Goal: Find specific page/section: Find specific page/section

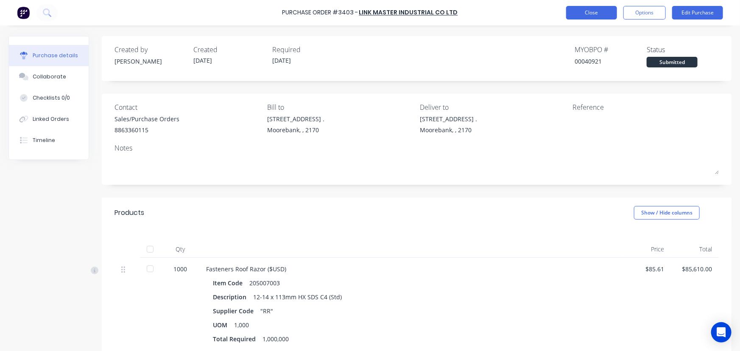
click at [592, 10] on button "Close" at bounding box center [591, 13] width 51 height 14
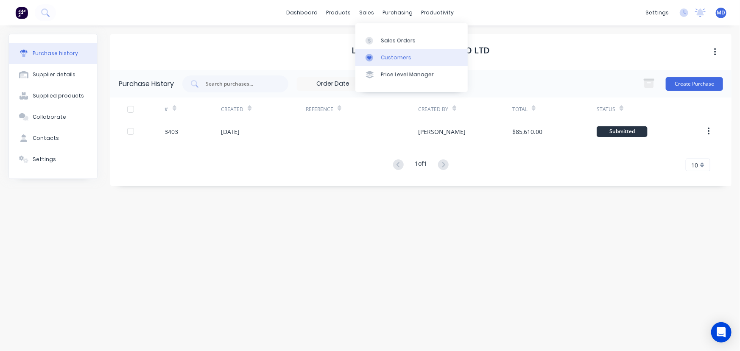
click at [402, 59] on div "Customers" at bounding box center [396, 58] width 31 height 8
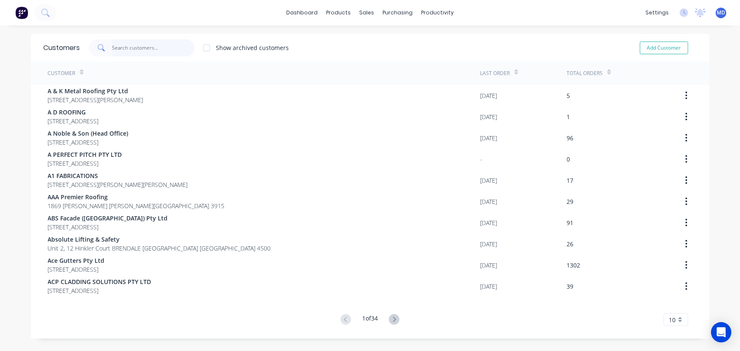
click at [146, 49] on input "text" at bounding box center [153, 47] width 83 height 17
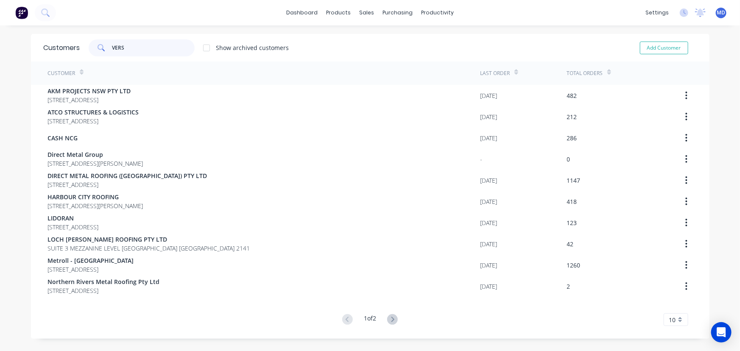
type input "VERS"
click at [392, 317] on icon at bounding box center [393, 319] width 3 height 5
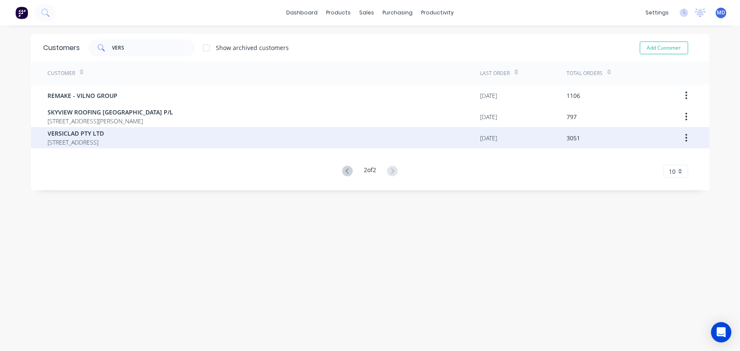
click at [104, 134] on span "VERSICLAD PTY LTD" at bounding box center [76, 133] width 56 height 9
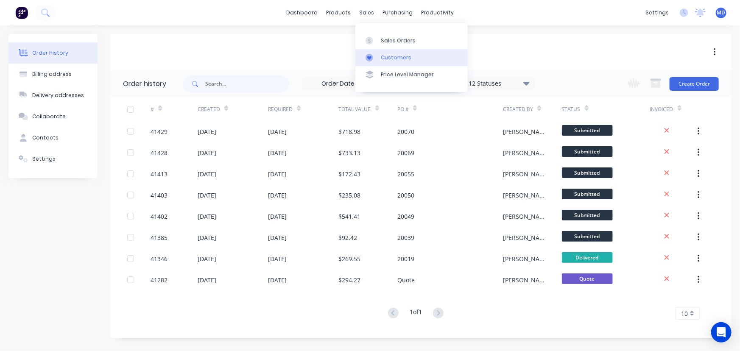
click at [393, 59] on div "Customers" at bounding box center [396, 58] width 31 height 8
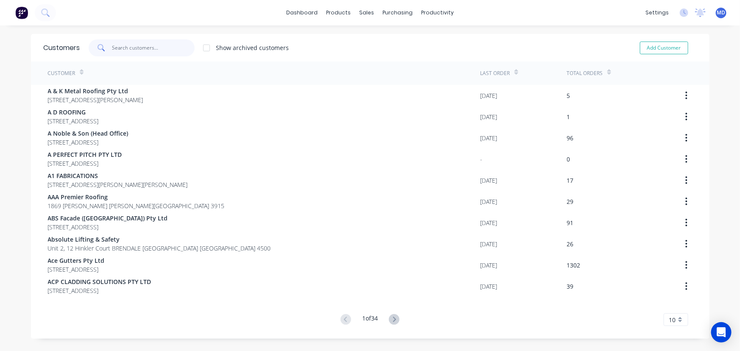
click at [152, 50] on input "text" at bounding box center [153, 47] width 83 height 17
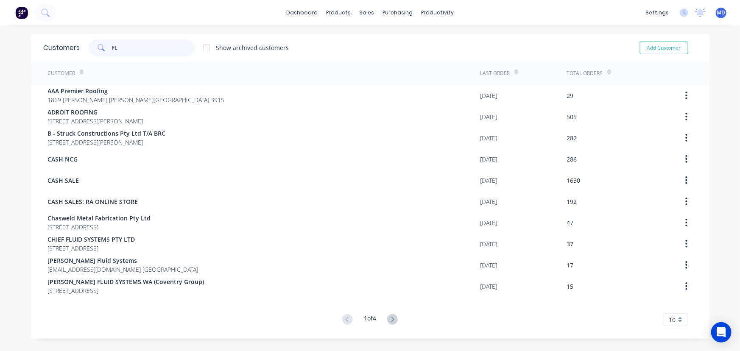
type input "FL"
click at [390, 316] on icon at bounding box center [392, 319] width 11 height 11
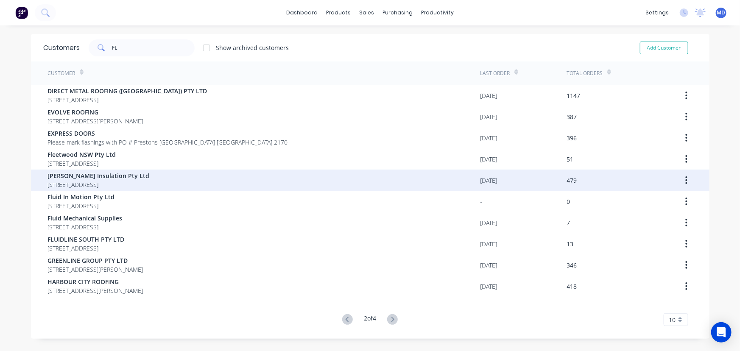
click at [67, 178] on span "[PERSON_NAME] Insulation Pty Ltd" at bounding box center [99, 175] width 102 height 9
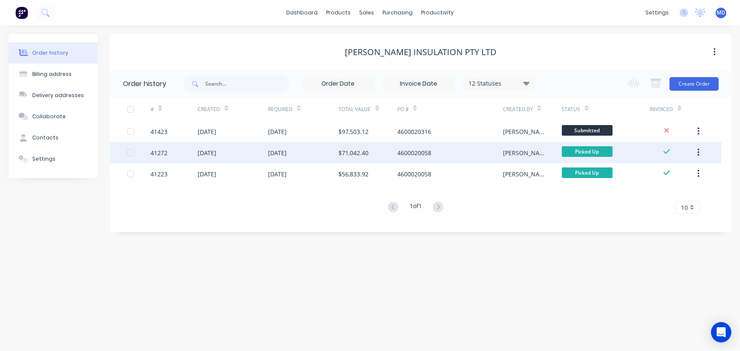
click at [199, 149] on div "[DATE]" at bounding box center [207, 152] width 19 height 9
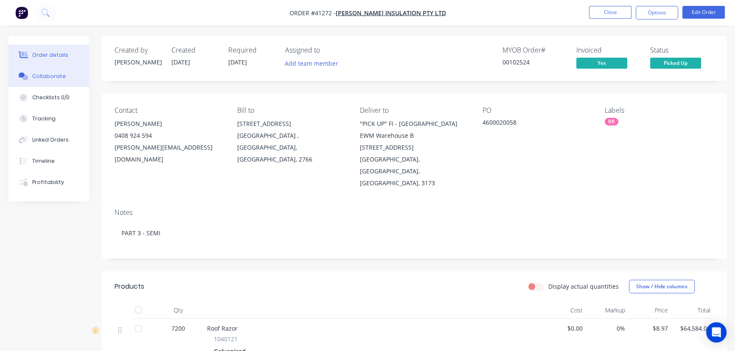
click at [50, 73] on div "Collaborate" at bounding box center [49, 77] width 34 height 8
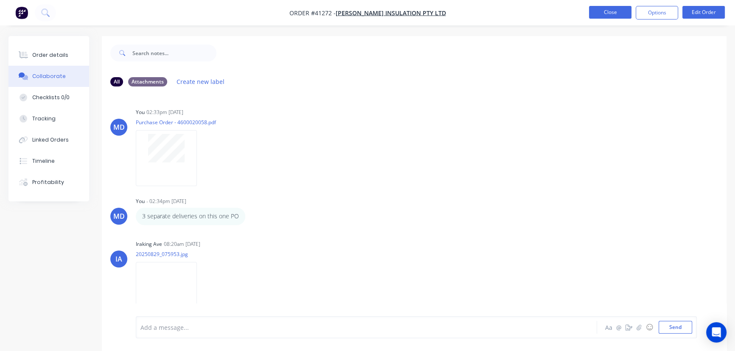
click at [602, 12] on button "Close" at bounding box center [610, 12] width 42 height 13
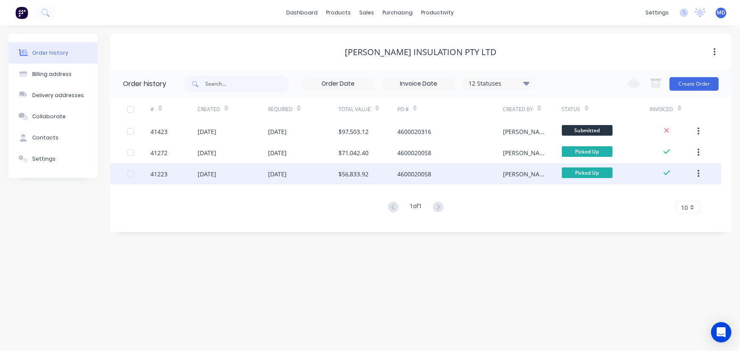
click at [393, 172] on div "$56,833.92" at bounding box center [368, 173] width 59 height 21
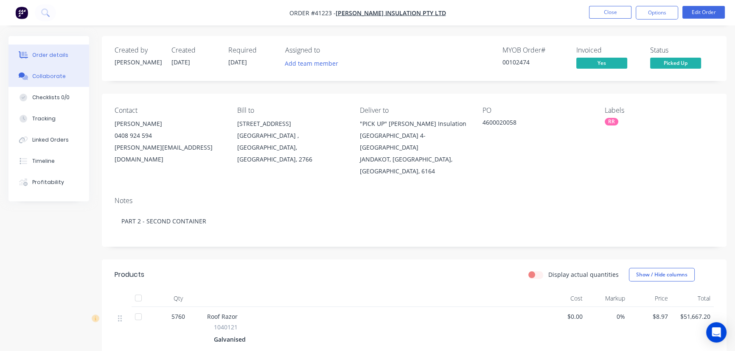
click at [54, 74] on div "Collaborate" at bounding box center [49, 77] width 34 height 8
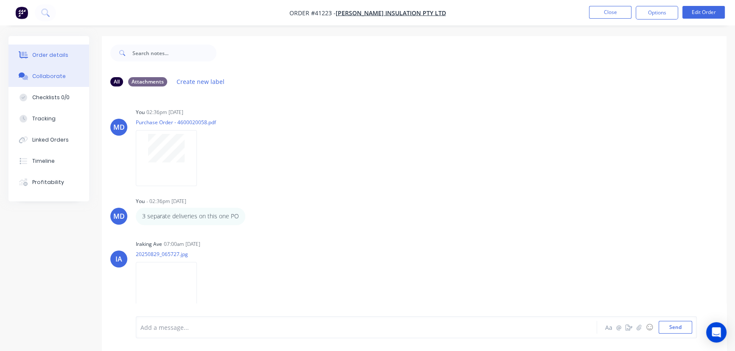
drag, startPoint x: 47, startPoint y: 53, endPoint x: 28, endPoint y: 54, distance: 19.1
click at [42, 53] on div "Order details" at bounding box center [50, 55] width 36 height 8
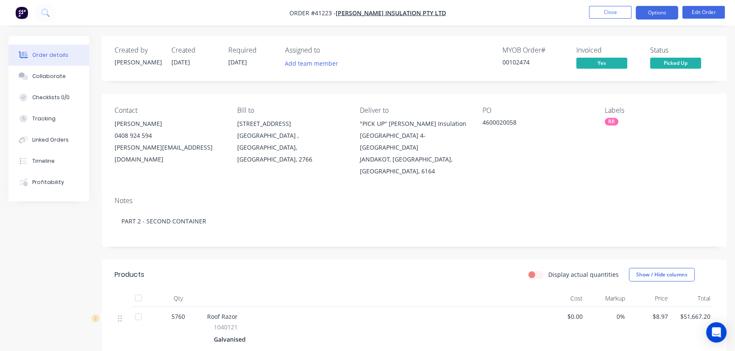
click at [650, 11] on button "Options" at bounding box center [657, 13] width 42 height 14
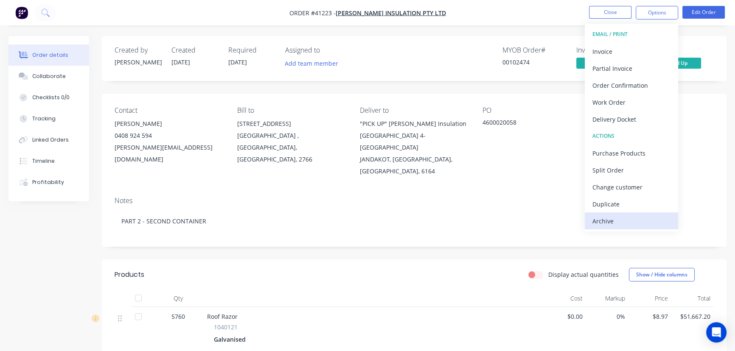
click at [607, 219] on div "Archive" at bounding box center [631, 221] width 78 height 12
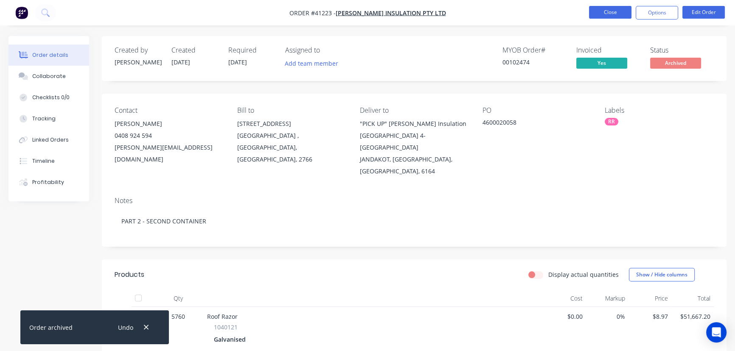
click at [610, 12] on button "Close" at bounding box center [610, 12] width 42 height 13
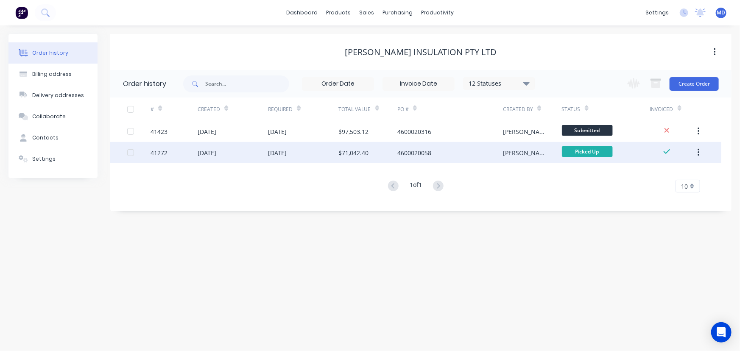
click at [384, 151] on div "$71,042.40" at bounding box center [368, 152] width 59 height 21
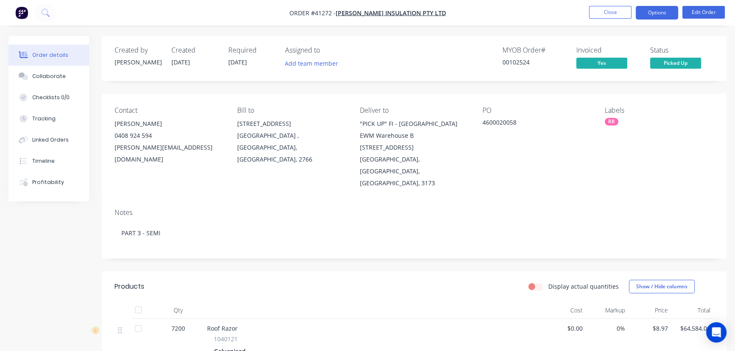
click at [658, 10] on button "Options" at bounding box center [657, 13] width 42 height 14
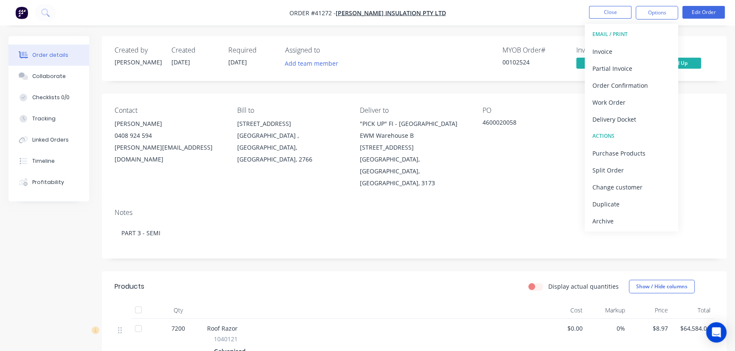
click at [604, 219] on div "Archive" at bounding box center [631, 221] width 78 height 12
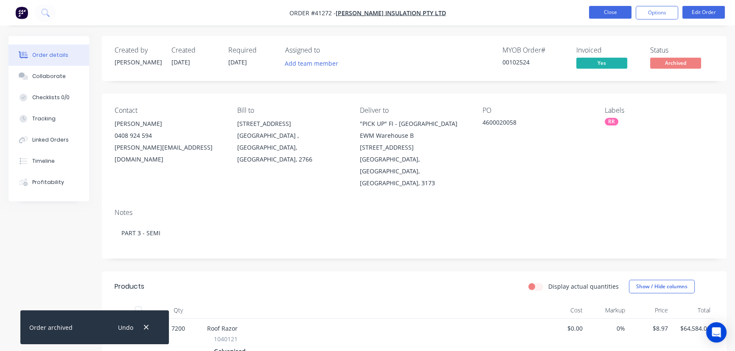
click at [607, 8] on button "Close" at bounding box center [610, 12] width 42 height 13
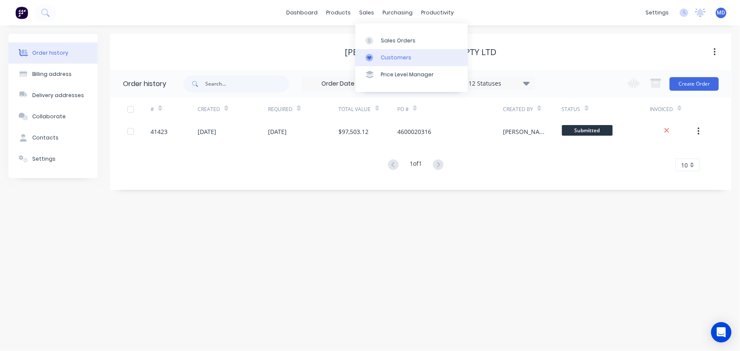
click at [389, 56] on div "Customers" at bounding box center [396, 58] width 31 height 8
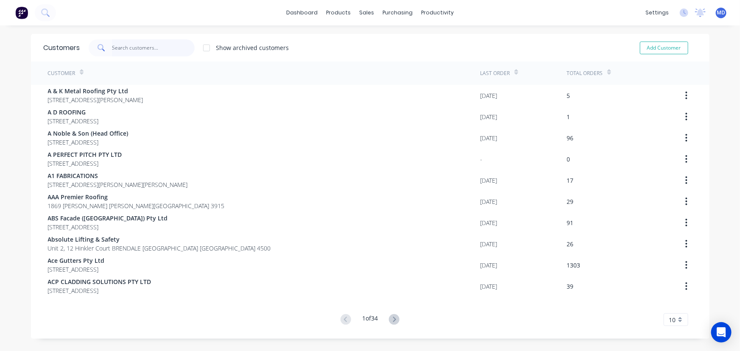
click at [148, 47] on input "text" at bounding box center [153, 47] width 83 height 17
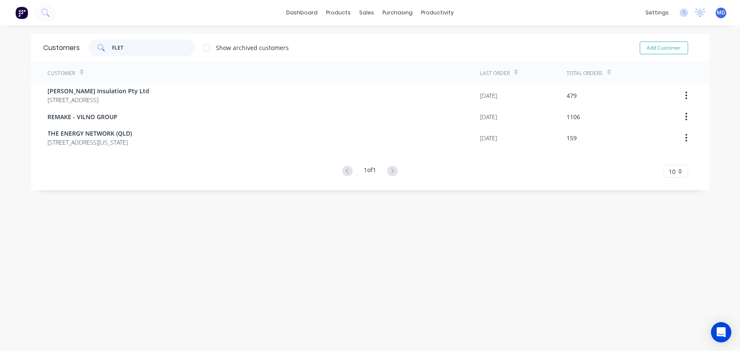
type input "FLET"
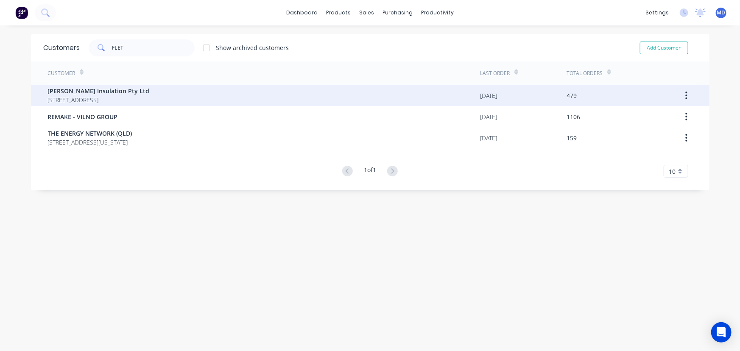
click at [90, 89] on span "[PERSON_NAME] Insulation Pty Ltd" at bounding box center [99, 91] width 102 height 9
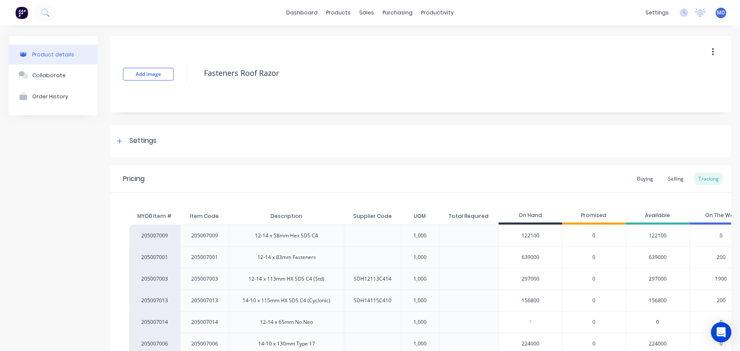
scroll to position [0, 27]
